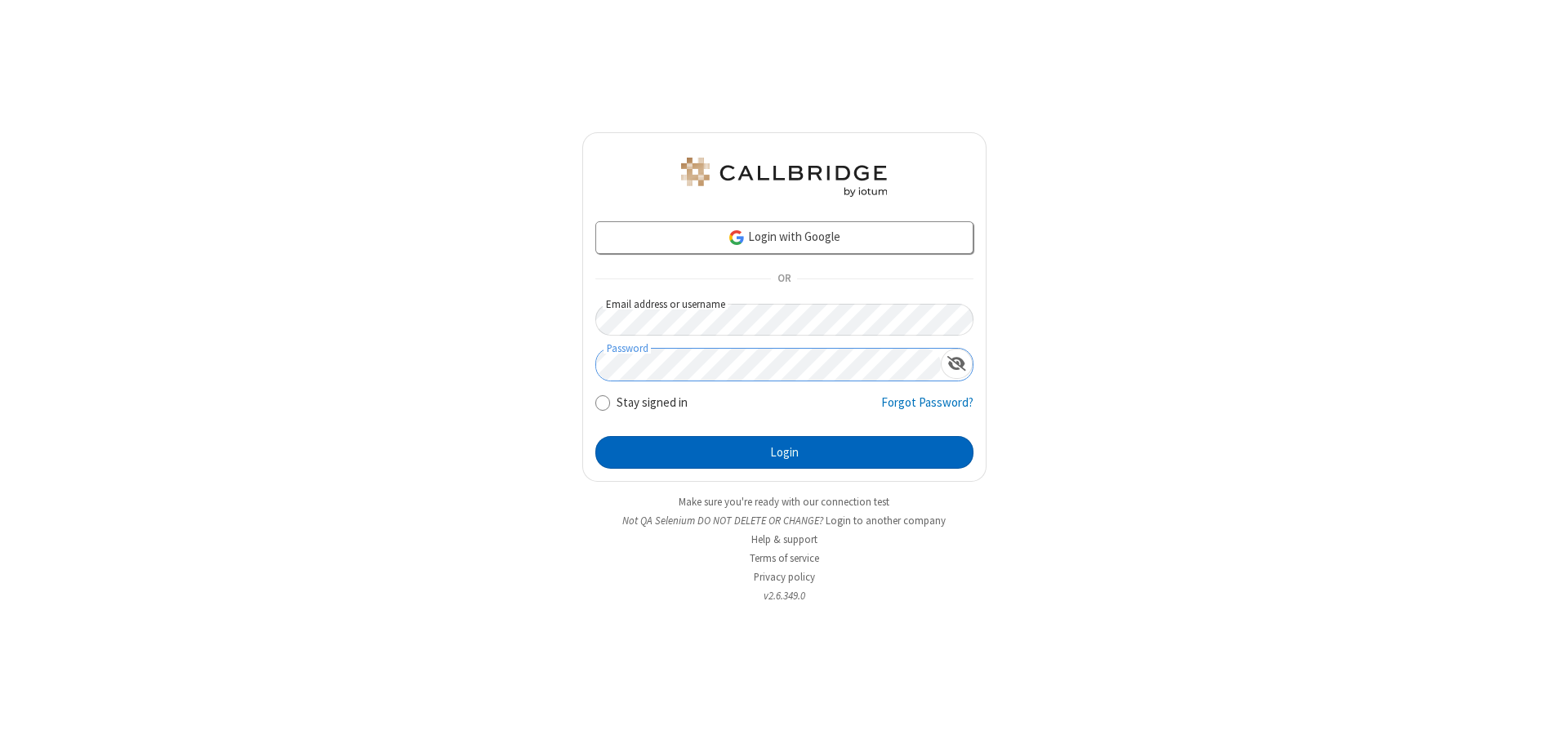
click at [784, 452] on button "Login" at bounding box center [784, 452] width 378 height 32
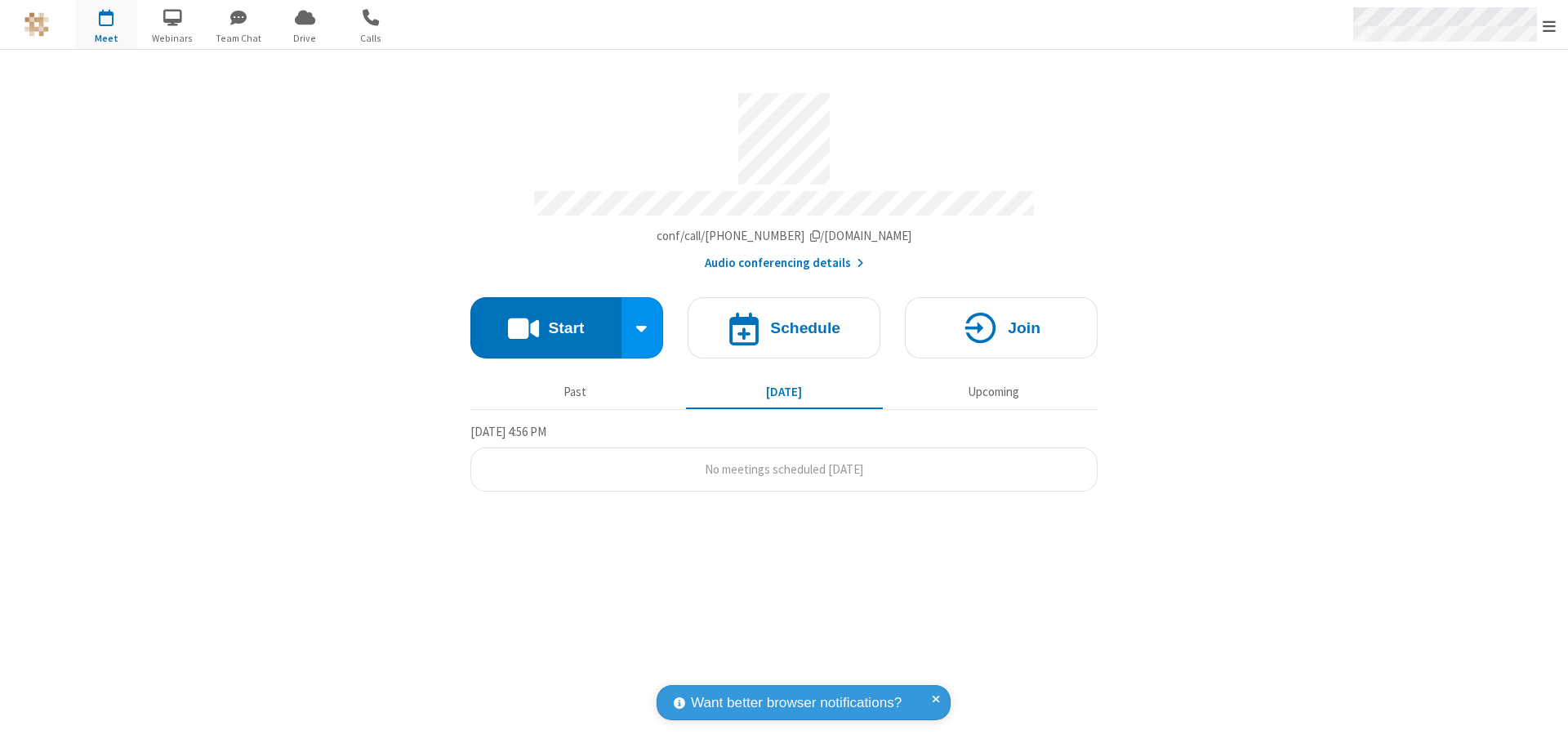
click at [1549, 24] on span "Open menu" at bounding box center [1549, 26] width 13 height 16
